Goal: Information Seeking & Learning: Learn about a topic

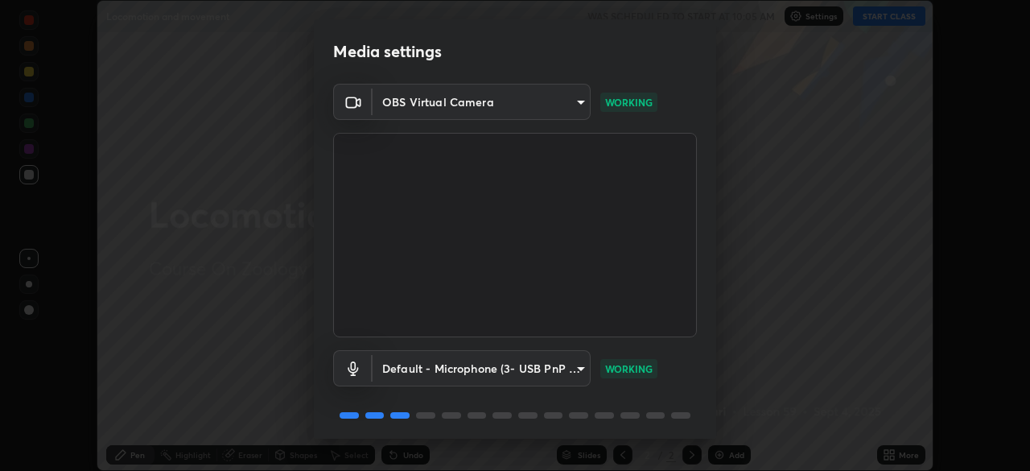
scroll to position [57, 0]
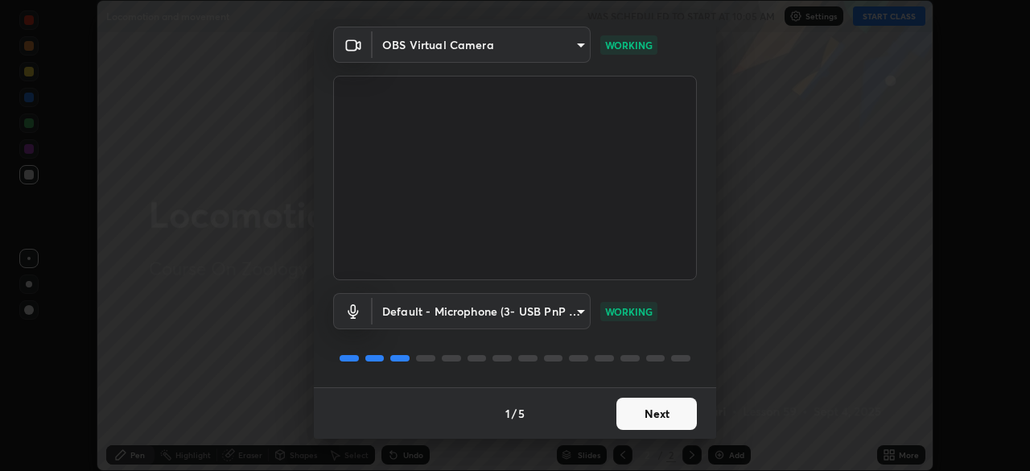
click at [645, 413] on button "Next" at bounding box center [656, 414] width 80 height 32
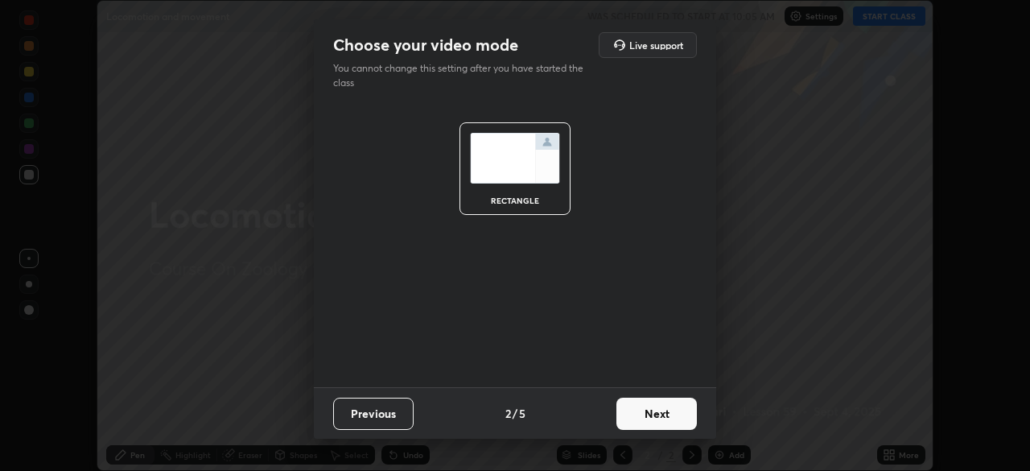
scroll to position [0, 0]
click at [640, 416] on button "Next" at bounding box center [656, 414] width 80 height 32
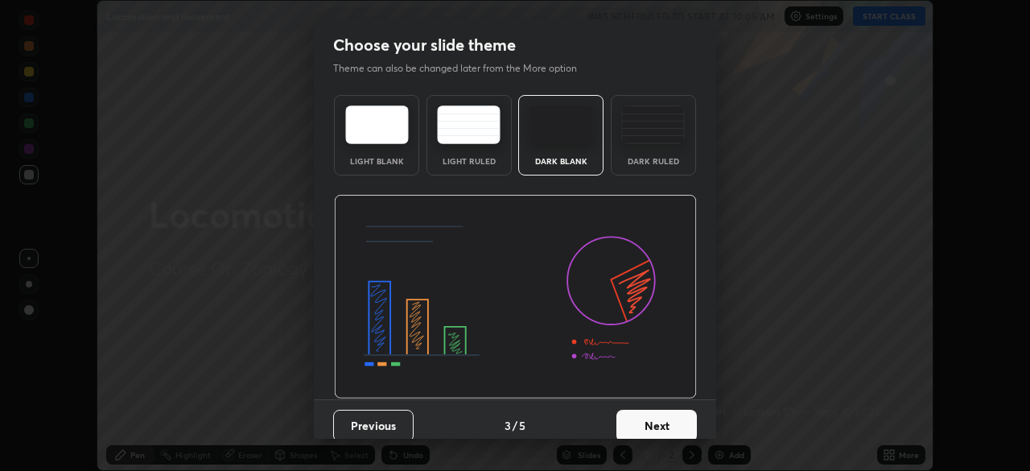
click at [643, 418] on button "Next" at bounding box center [656, 426] width 80 height 32
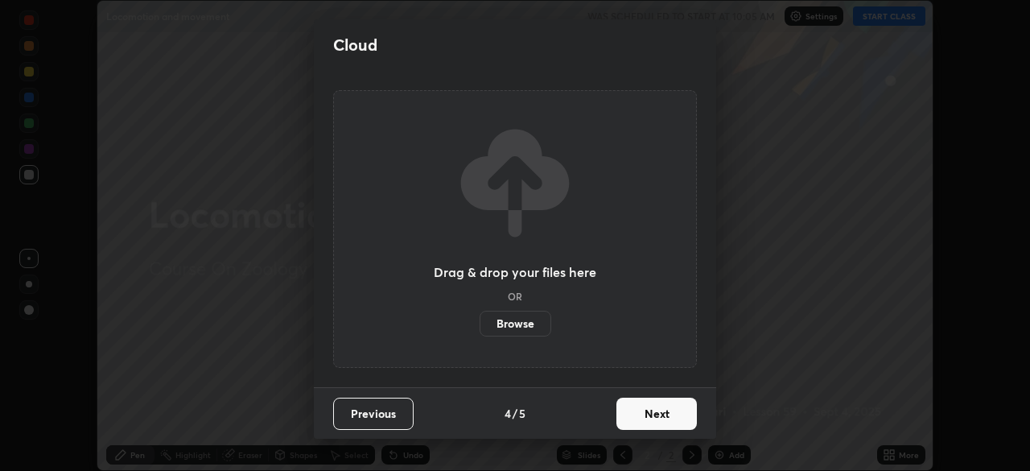
click at [644, 424] on button "Next" at bounding box center [656, 414] width 80 height 32
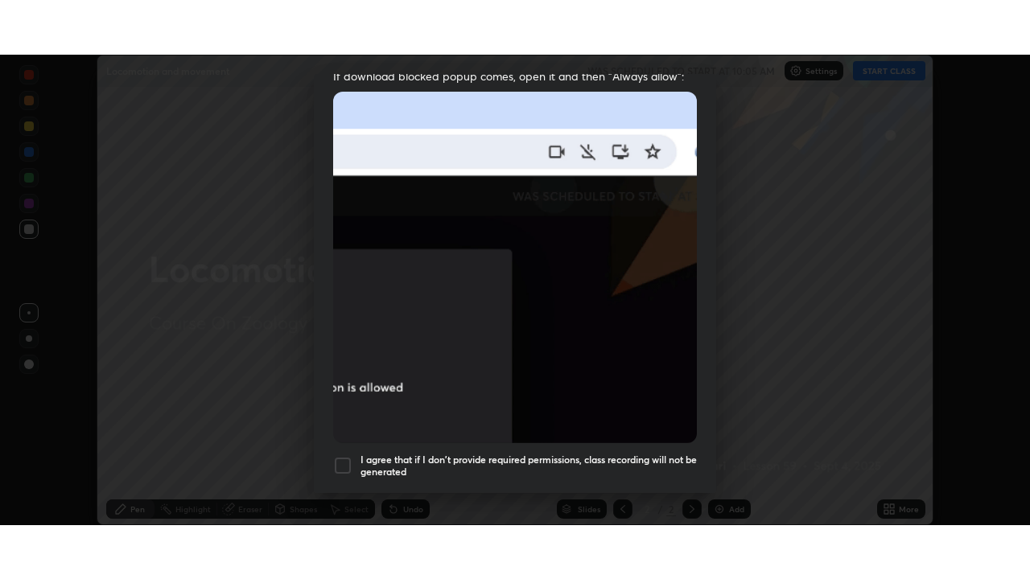
scroll to position [385, 0]
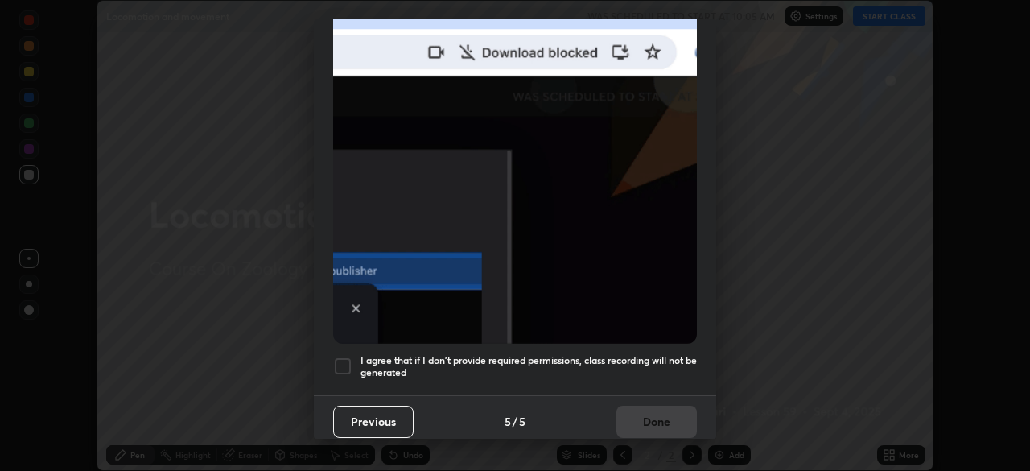
click at [537, 354] on h5 "I agree that if I don't provide required permissions, class recording will not …" at bounding box center [529, 366] width 336 height 25
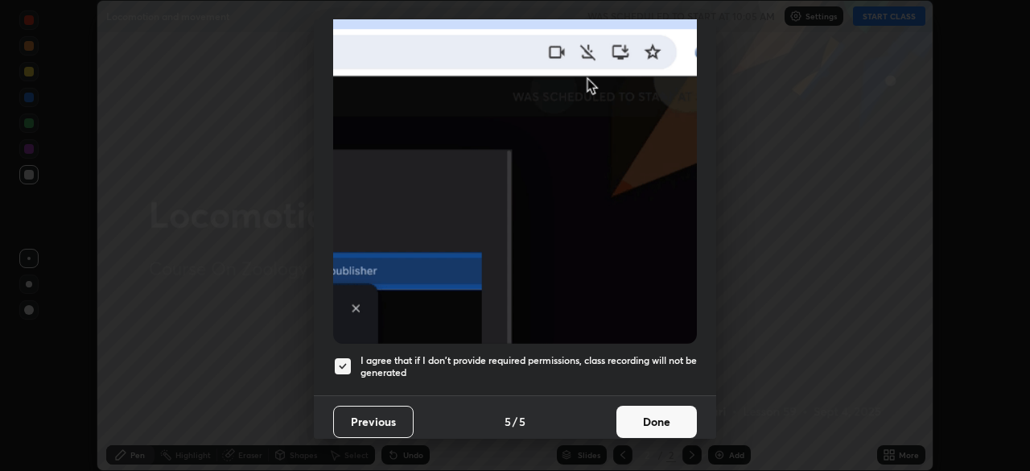
click at [635, 411] on button "Done" at bounding box center [656, 422] width 80 height 32
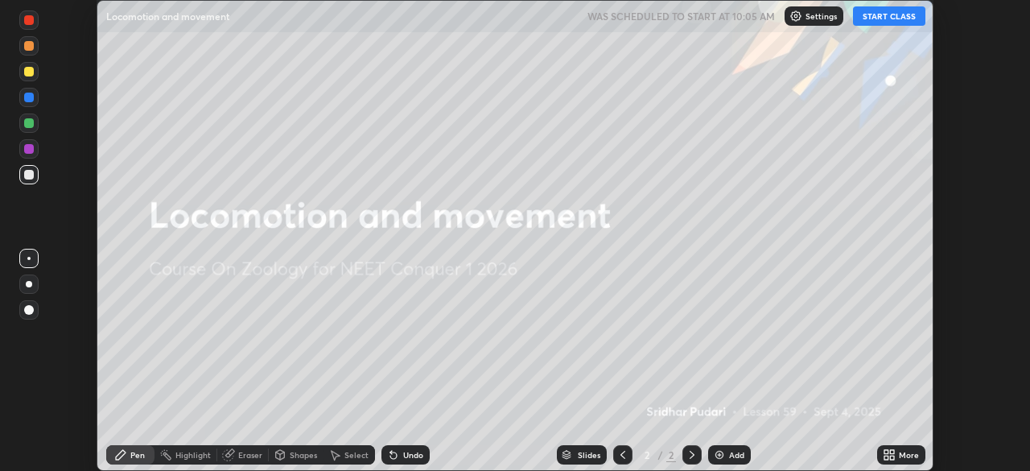
click at [888, 21] on button "START CLASS" at bounding box center [889, 15] width 72 height 19
click at [886, 451] on icon at bounding box center [886, 452] width 4 height 4
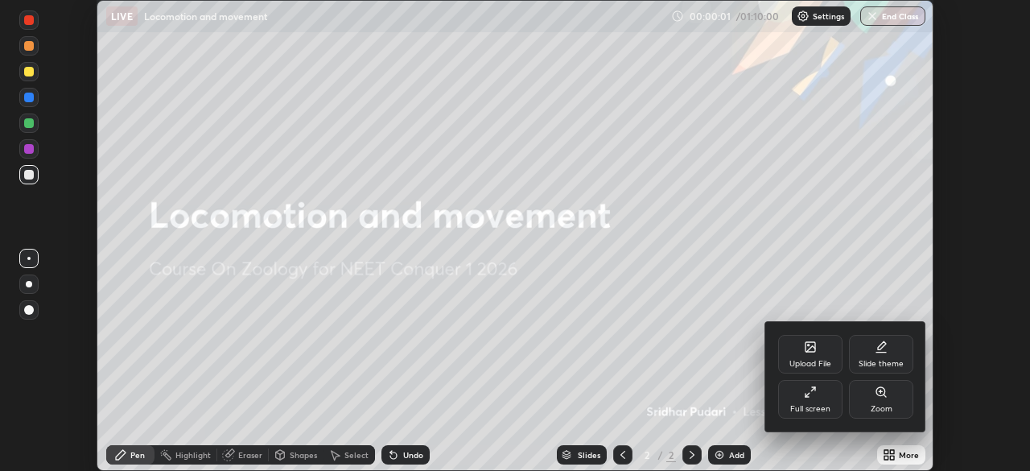
click at [808, 402] on div "Full screen" at bounding box center [810, 399] width 64 height 39
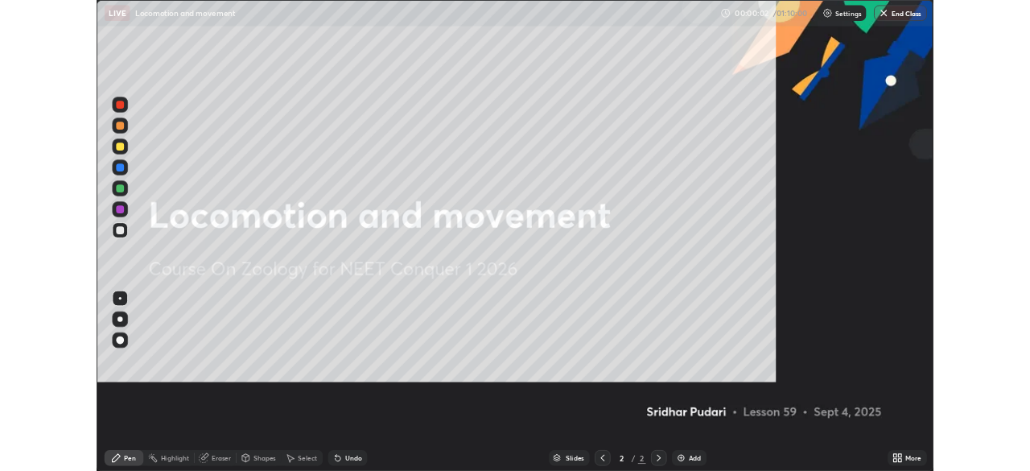
scroll to position [579, 1030]
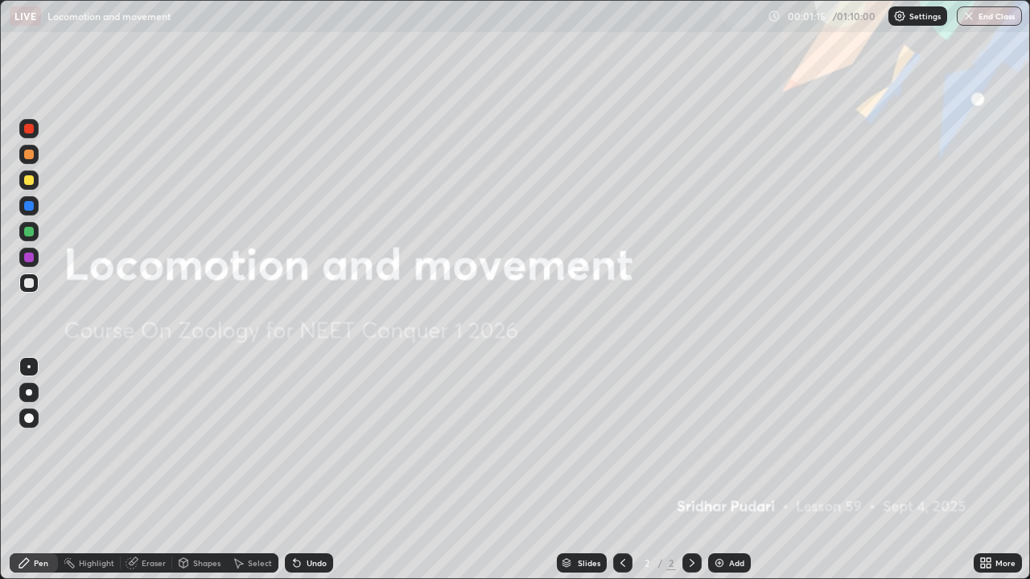
click at [31, 393] on div at bounding box center [29, 392] width 6 height 6
click at [720, 470] on div "Add" at bounding box center [729, 563] width 43 height 19
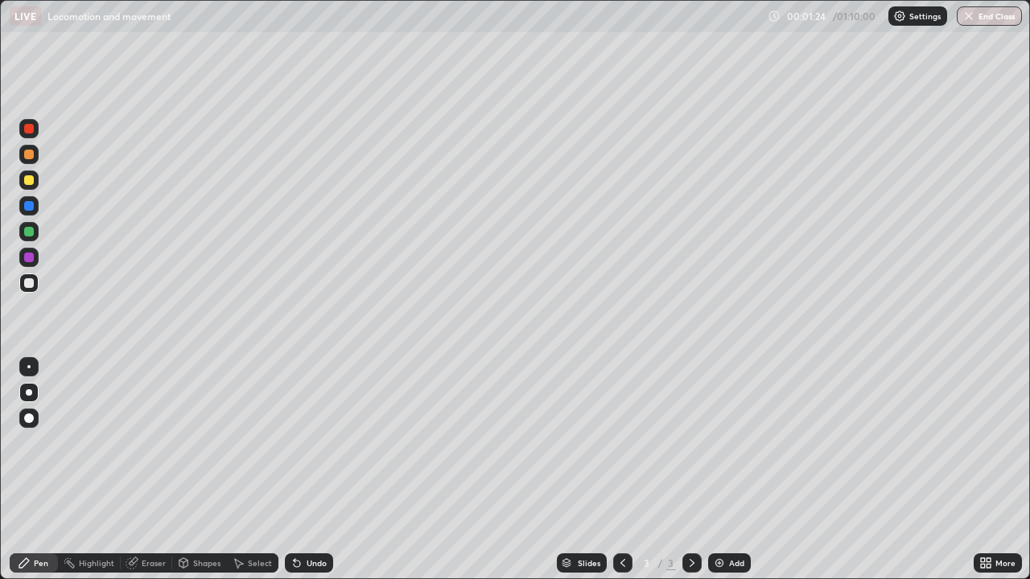
click at [29, 156] on div at bounding box center [29, 155] width 10 height 10
click at [35, 278] on div at bounding box center [28, 283] width 19 height 19
click at [313, 470] on div "Undo" at bounding box center [317, 563] width 20 height 8
click at [315, 470] on div "Undo" at bounding box center [317, 563] width 20 height 8
click at [325, 470] on div "Undo" at bounding box center [309, 563] width 48 height 19
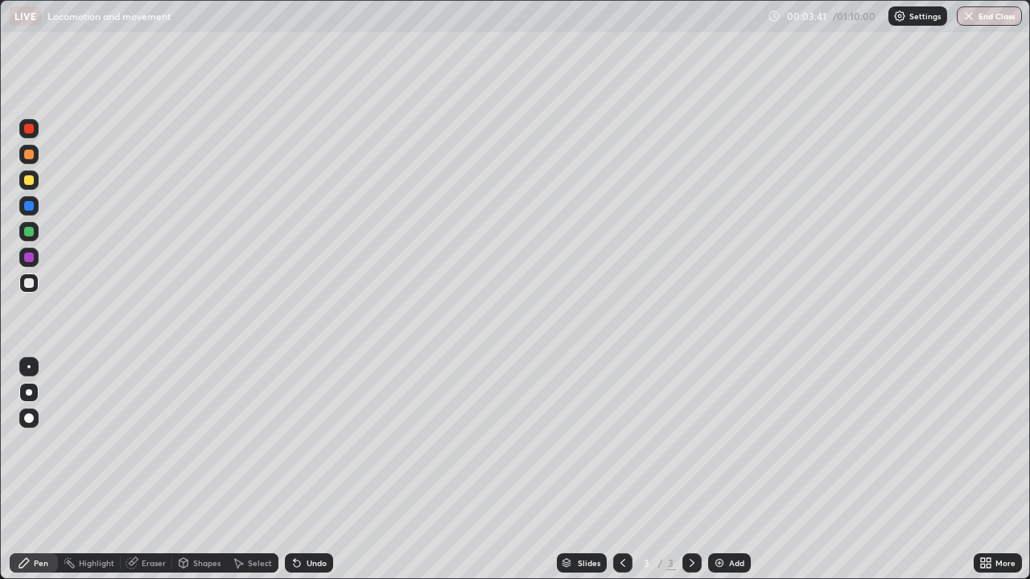
click at [321, 470] on div "Undo" at bounding box center [317, 563] width 20 height 8
click at [316, 470] on div "Undo" at bounding box center [317, 563] width 20 height 8
click at [320, 470] on div "Undo" at bounding box center [309, 563] width 48 height 19
click at [731, 470] on div "Add" at bounding box center [736, 563] width 15 height 8
click at [23, 180] on div at bounding box center [28, 180] width 19 height 19
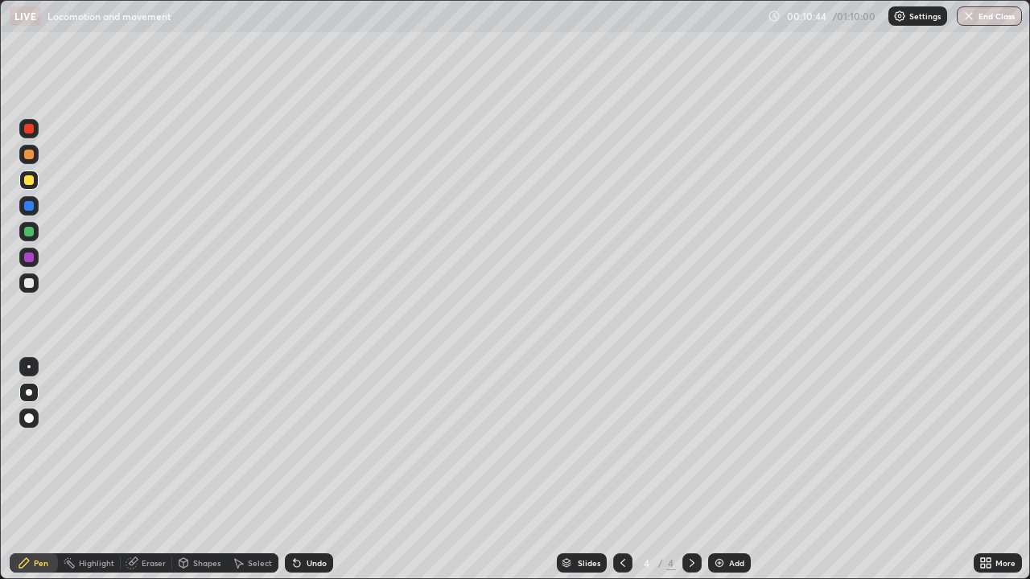
click at [300, 470] on div "Undo" at bounding box center [309, 563] width 48 height 19
click at [309, 470] on div "Undo" at bounding box center [309, 563] width 48 height 19
click at [307, 470] on div "Undo" at bounding box center [309, 563] width 48 height 19
click at [305, 470] on div "Undo" at bounding box center [309, 563] width 48 height 19
click at [300, 470] on icon at bounding box center [296, 563] width 13 height 13
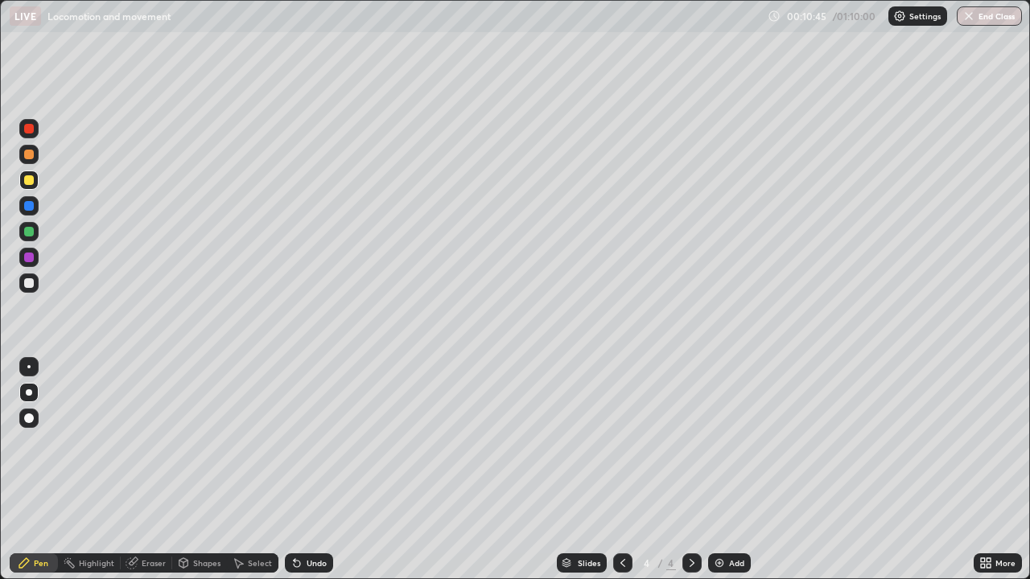
click at [300, 470] on icon at bounding box center [296, 563] width 13 height 13
click at [295, 470] on icon at bounding box center [297, 564] width 6 height 6
click at [27, 289] on div at bounding box center [28, 283] width 19 height 19
click at [729, 470] on div "Add" at bounding box center [736, 563] width 15 height 8
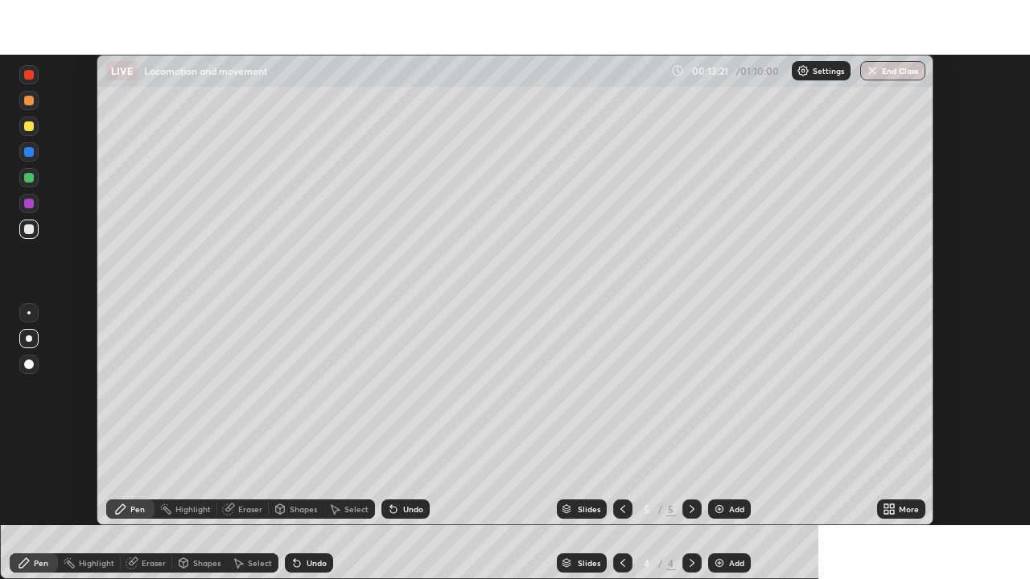
scroll to position [79999, 79439]
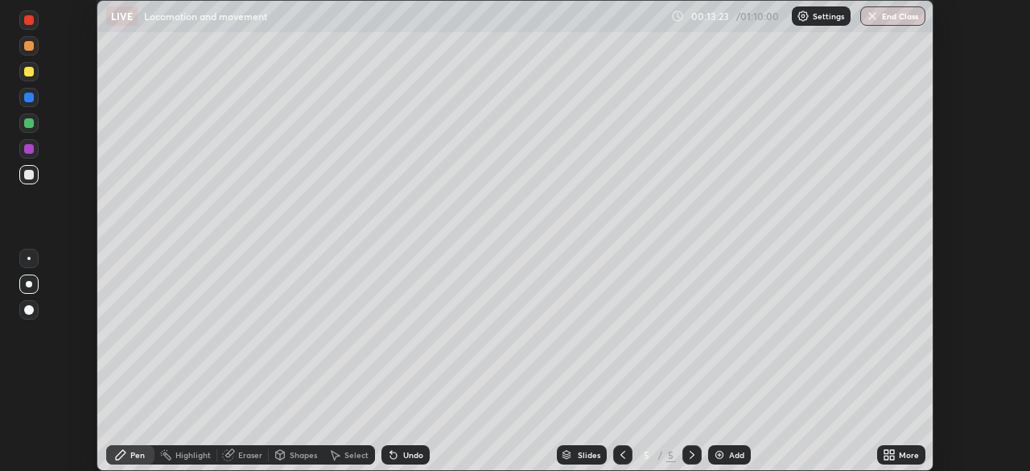
click at [893, 456] on icon at bounding box center [892, 457] width 4 height 4
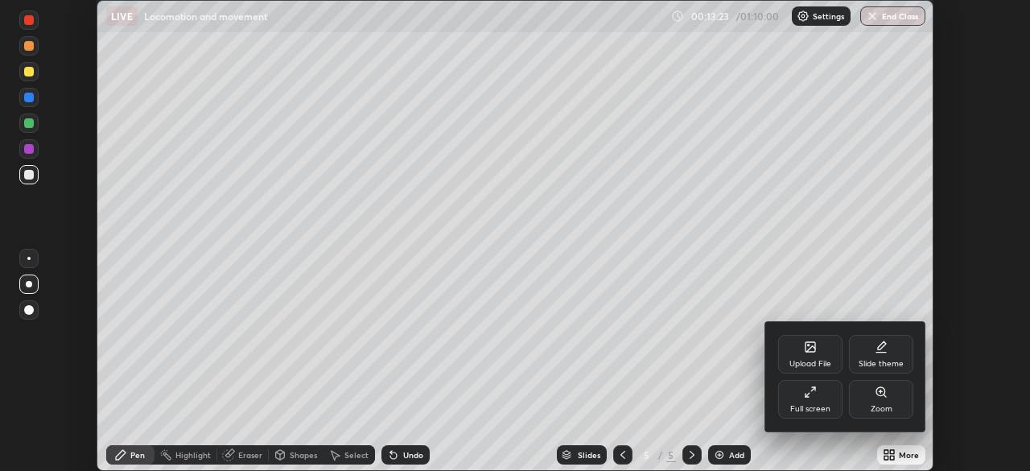
click at [806, 402] on div "Full screen" at bounding box center [810, 399] width 64 height 39
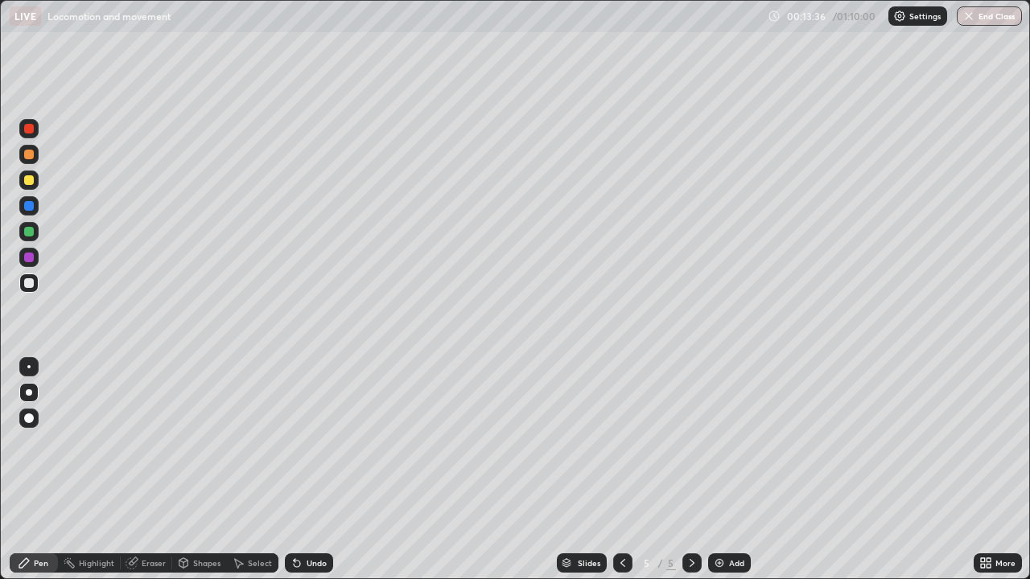
click at [29, 181] on div at bounding box center [29, 180] width 10 height 10
click at [28, 285] on div at bounding box center [29, 283] width 10 height 10
click at [30, 177] on div at bounding box center [29, 180] width 10 height 10
click at [732, 470] on div "Add" at bounding box center [729, 563] width 43 height 19
click at [25, 283] on div at bounding box center [29, 283] width 10 height 10
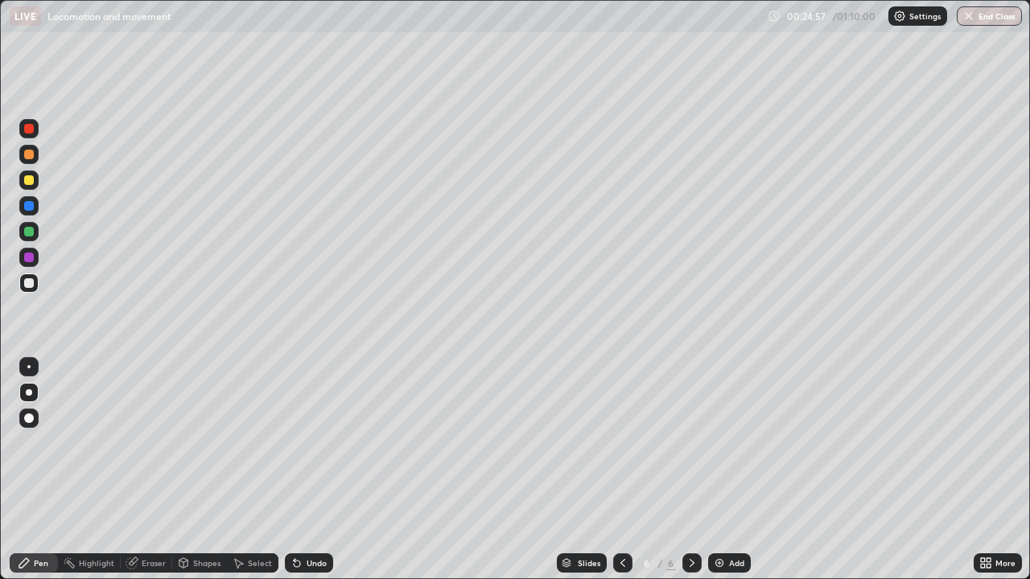
click at [28, 179] on div at bounding box center [29, 180] width 10 height 10
click at [29, 284] on div at bounding box center [29, 283] width 10 height 10
click at [690, 470] on icon at bounding box center [692, 563] width 13 height 13
click at [729, 470] on div "Add" at bounding box center [736, 563] width 15 height 8
click at [29, 179] on div at bounding box center [29, 180] width 10 height 10
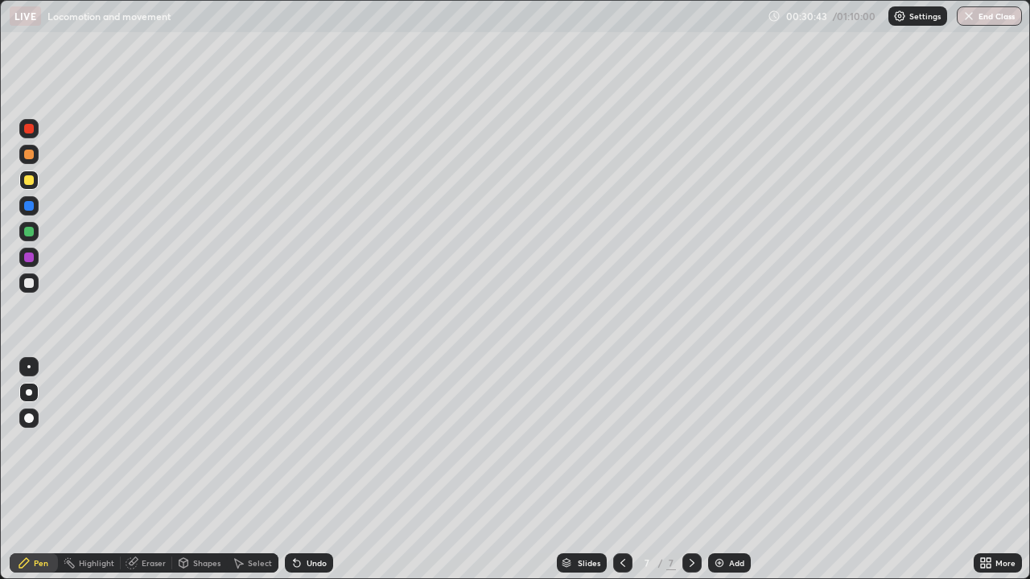
click at [34, 290] on div at bounding box center [28, 283] width 19 height 19
click at [307, 470] on div "Undo" at bounding box center [317, 563] width 20 height 8
click at [27, 187] on div at bounding box center [28, 180] width 19 height 19
click at [28, 153] on div at bounding box center [29, 155] width 10 height 10
click at [35, 285] on div at bounding box center [28, 283] width 19 height 19
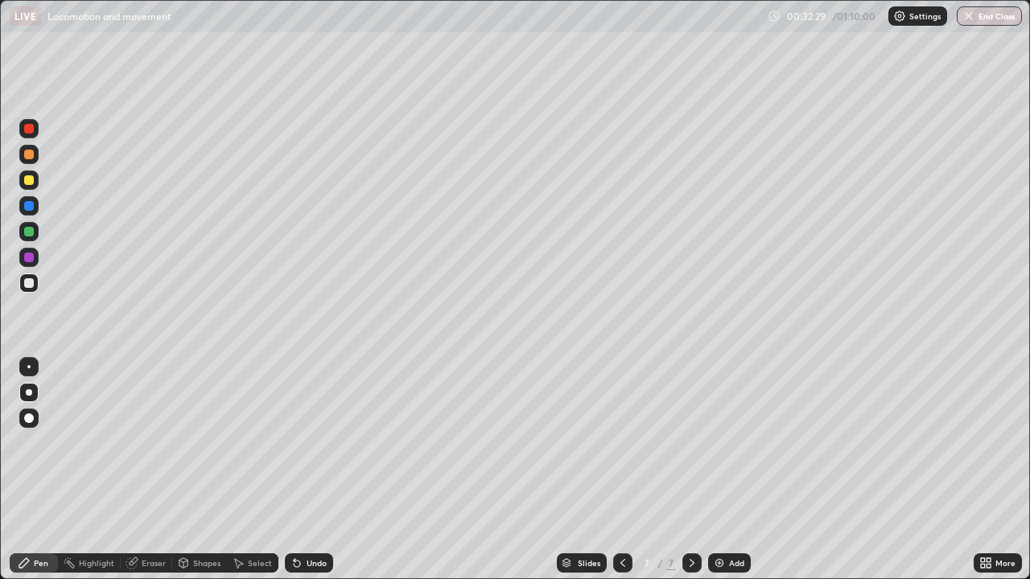
click at [309, 470] on div "Undo" at bounding box center [309, 563] width 48 height 19
click at [312, 470] on div "Undo" at bounding box center [309, 563] width 48 height 19
click at [28, 179] on div at bounding box center [29, 180] width 10 height 10
click at [310, 470] on div "Undo" at bounding box center [317, 563] width 20 height 8
click at [315, 470] on div "Undo" at bounding box center [309, 563] width 48 height 19
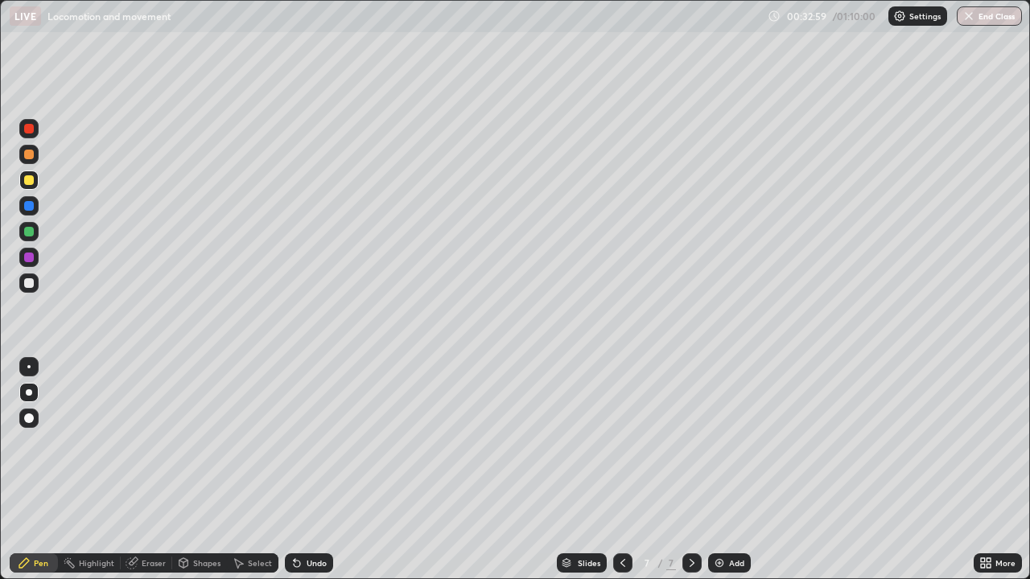
click at [310, 470] on div "Undo" at bounding box center [317, 563] width 20 height 8
click at [321, 470] on div "Undo" at bounding box center [309, 563] width 48 height 19
click at [322, 470] on div "Undo" at bounding box center [317, 563] width 20 height 8
click at [989, 470] on icon at bounding box center [985, 563] width 13 height 13
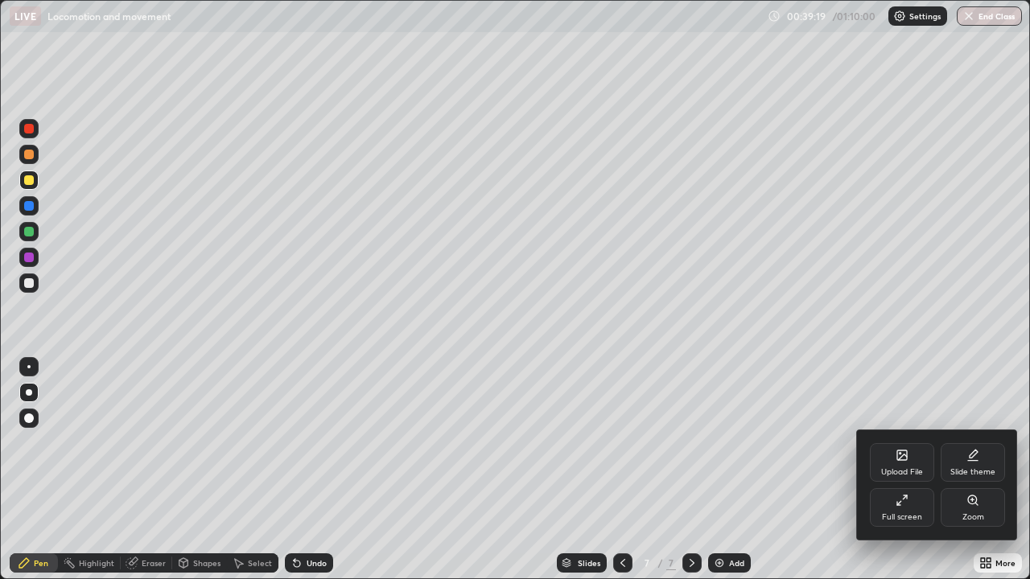
click at [904, 470] on div "Full screen" at bounding box center [902, 517] width 40 height 8
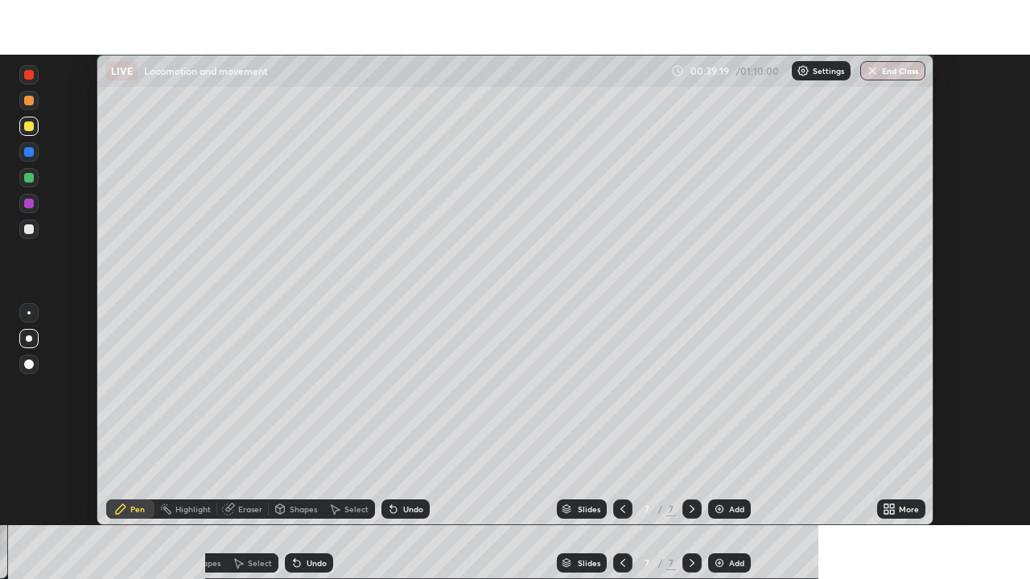
scroll to position [79999, 79439]
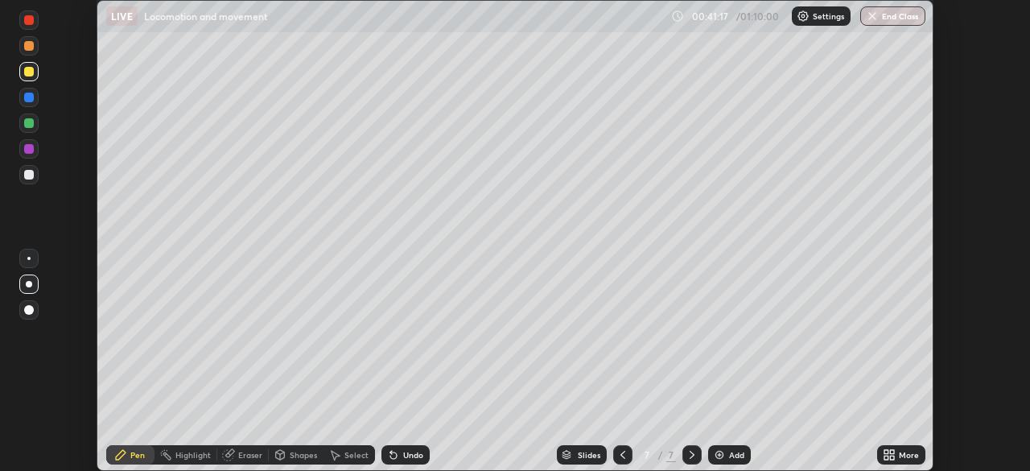
click at [892, 457] on icon at bounding box center [892, 457] width 4 height 4
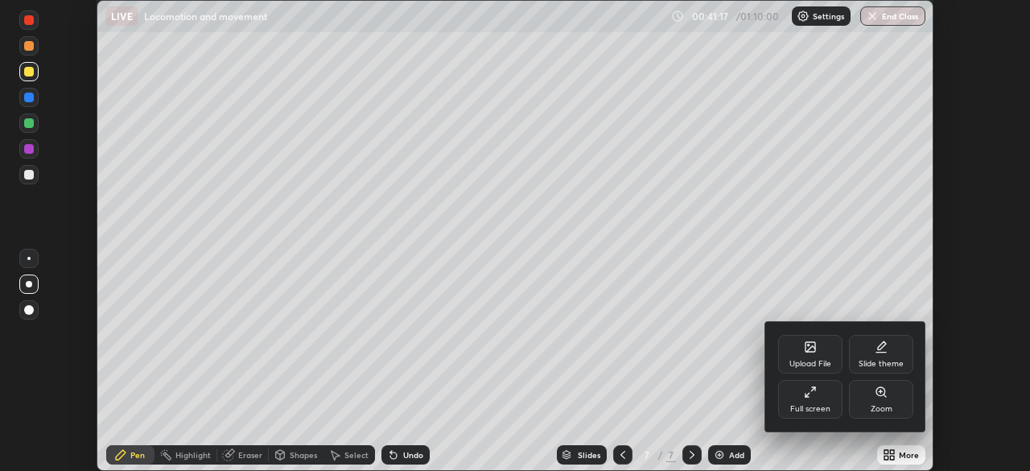
click at [830, 400] on div "Full screen" at bounding box center [810, 399] width 64 height 39
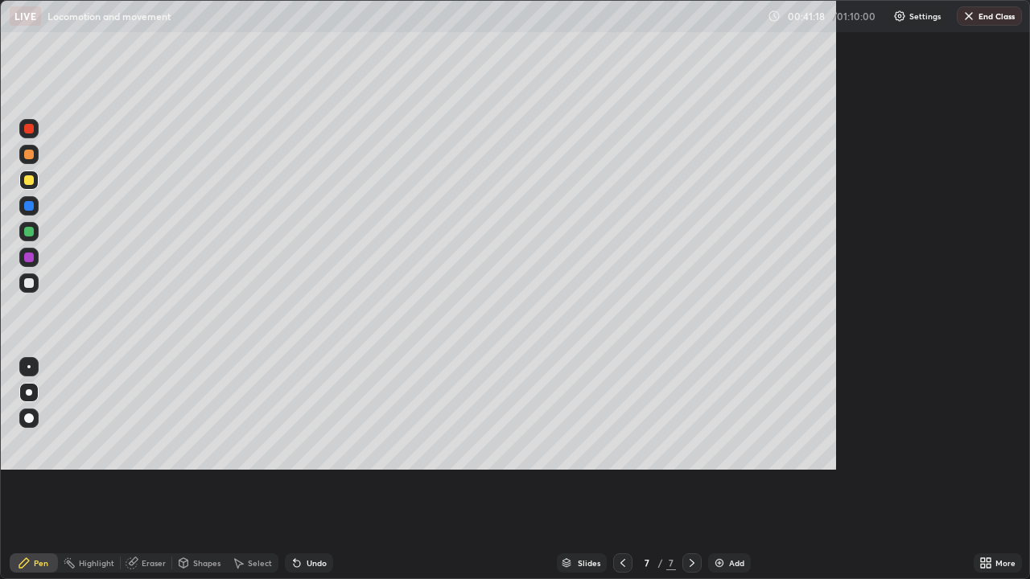
scroll to position [579, 1030]
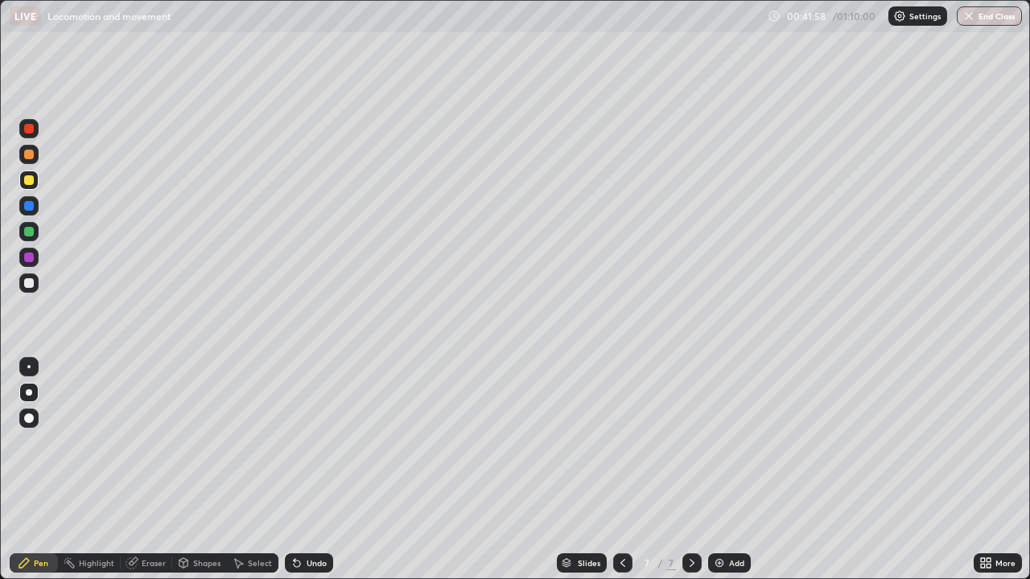
click at [731, 470] on div "Add" at bounding box center [736, 563] width 15 height 8
click at [32, 285] on div at bounding box center [29, 283] width 10 height 10
click at [31, 180] on div at bounding box center [29, 180] width 10 height 10
click at [30, 283] on div at bounding box center [29, 283] width 10 height 10
click at [152, 470] on div "Eraser" at bounding box center [154, 563] width 24 height 8
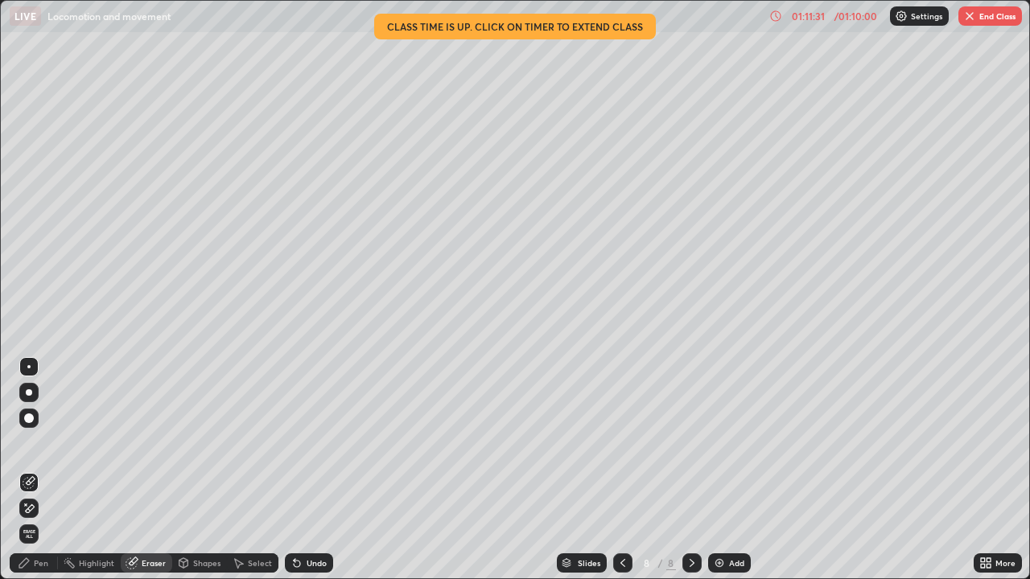
click at [974, 14] on img "button" at bounding box center [969, 16] width 13 height 13
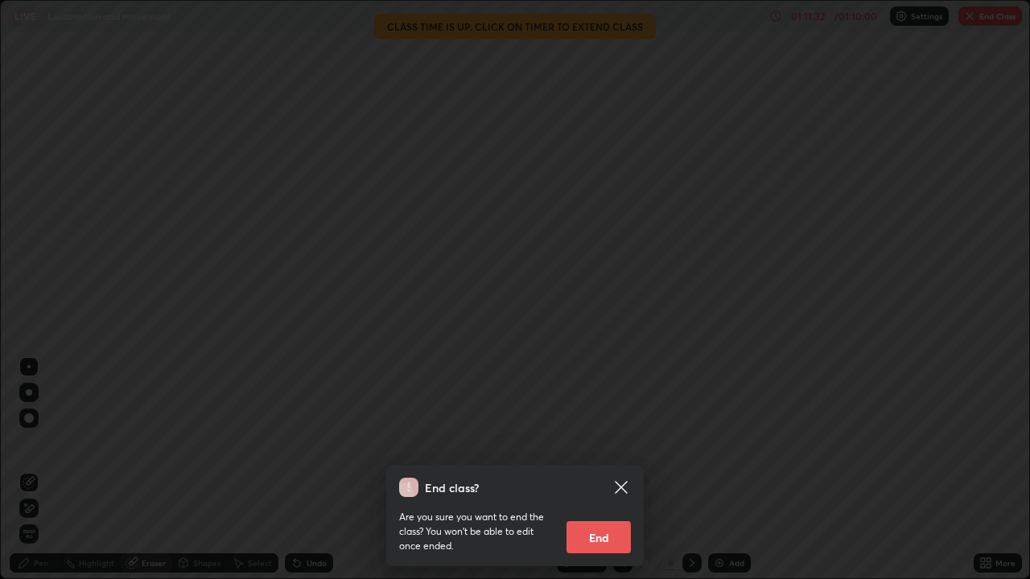
click at [596, 470] on button "End" at bounding box center [599, 537] width 64 height 32
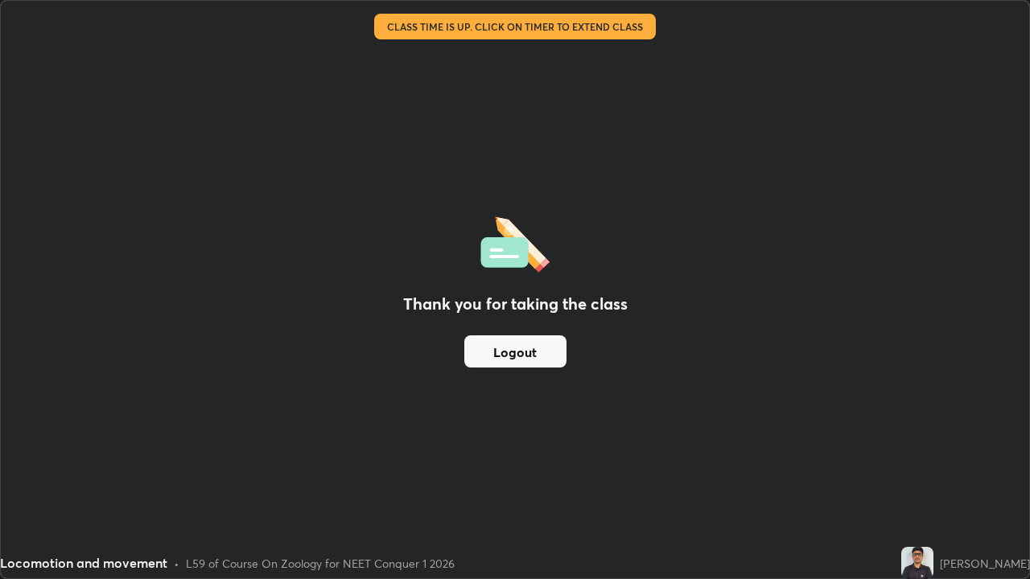
click at [521, 336] on button "Logout" at bounding box center [515, 352] width 102 height 32
